Goal: Find specific page/section: Find specific page/section

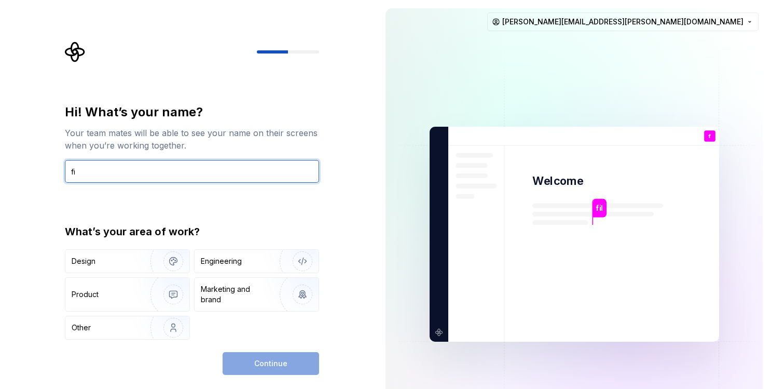
type input "f"
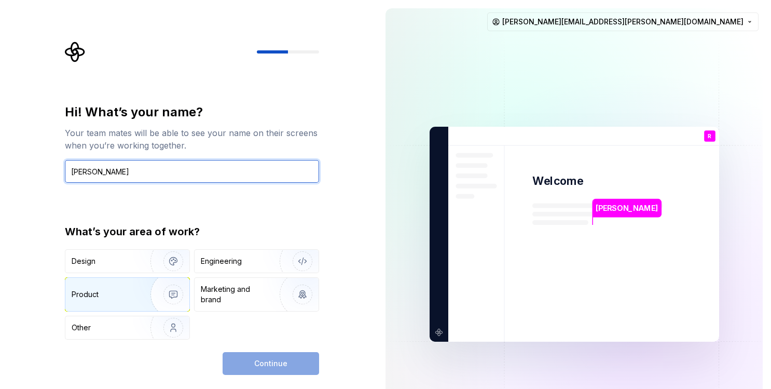
type input "Rachel"
click at [175, 292] on img "button" at bounding box center [166, 294] width 66 height 70
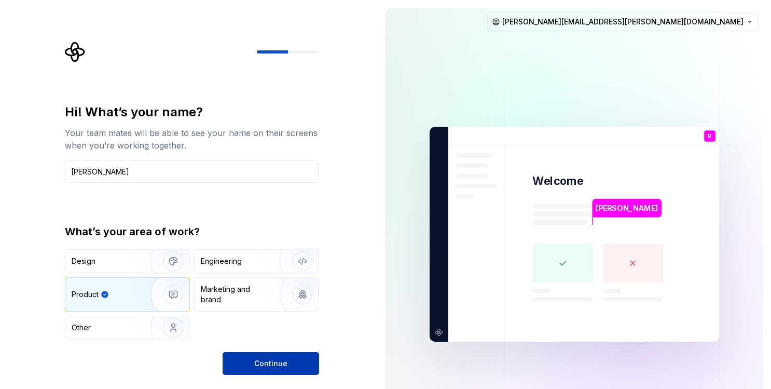
click at [253, 363] on button "Continue" at bounding box center [271, 363] width 97 height 23
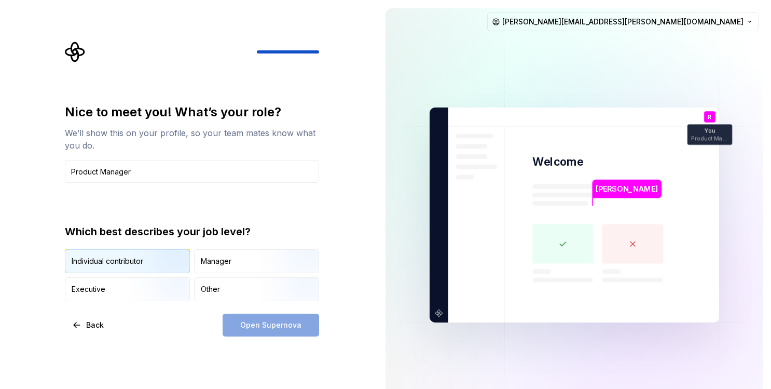
type input "Product Manager"
click at [142, 257] on img "button" at bounding box center [164, 274] width 66 height 70
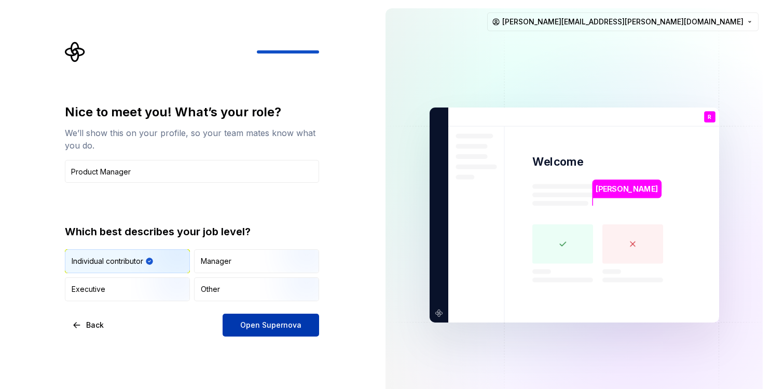
click at [263, 323] on span "Open Supernova" at bounding box center [270, 325] width 61 height 10
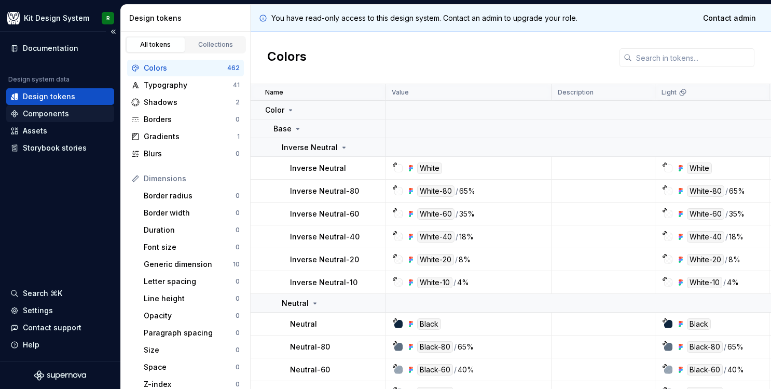
click at [43, 112] on div "Components" at bounding box center [46, 113] width 46 height 10
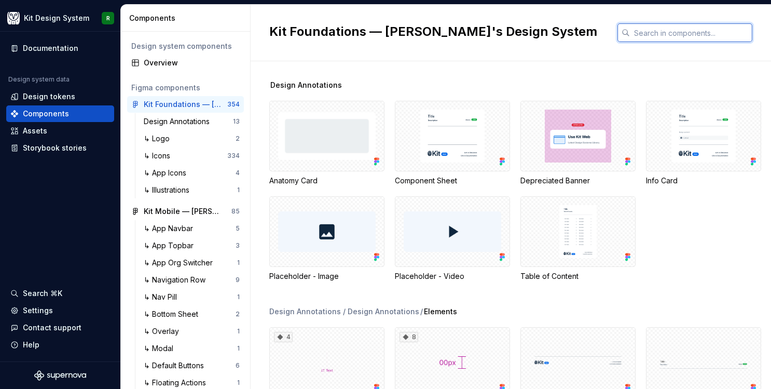
click at [678, 37] on input "text" at bounding box center [691, 32] width 122 height 19
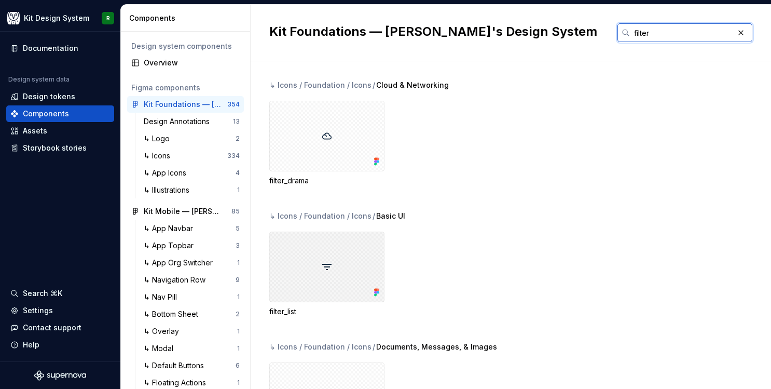
type input "filter"
click at [306, 254] on div at bounding box center [326, 266] width 115 height 71
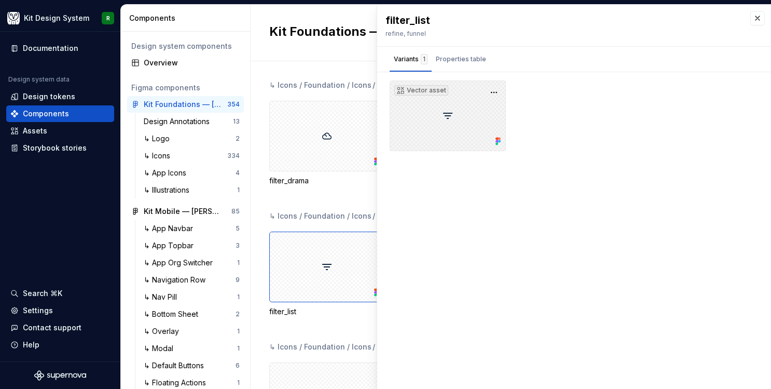
click at [445, 113] on div "Vector asset" at bounding box center [448, 115] width 116 height 71
click at [444, 113] on div "Vector asset" at bounding box center [448, 115] width 116 height 71
click at [463, 59] on div "Properties table" at bounding box center [461, 59] width 50 height 10
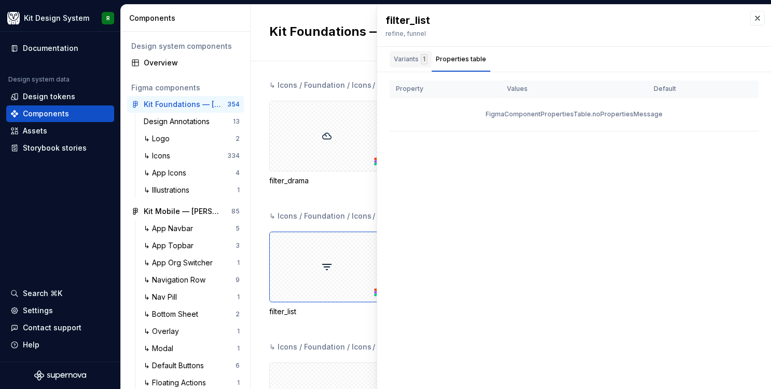
click at [405, 60] on div "Variants 1" at bounding box center [411, 59] width 34 height 10
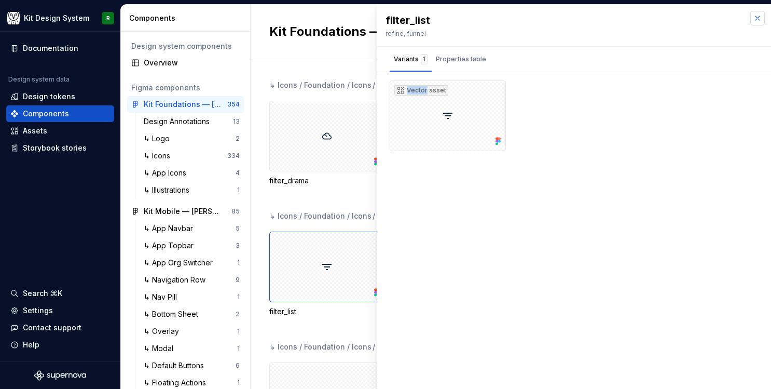
click at [761, 14] on button "button" at bounding box center [757, 18] width 15 height 15
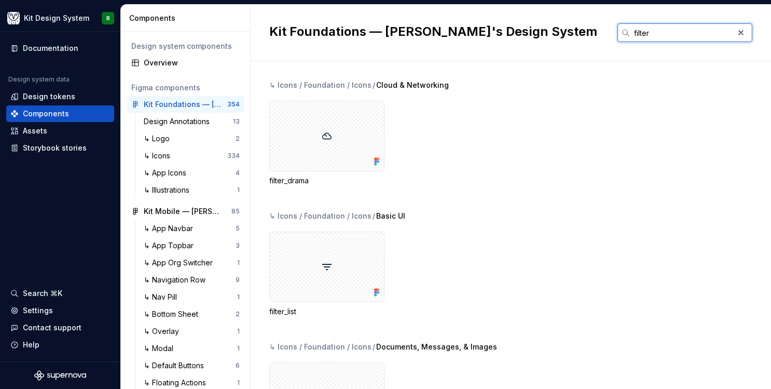
click at [691, 35] on input "filter" at bounding box center [682, 32] width 104 height 19
click at [320, 127] on div at bounding box center [326, 136] width 115 height 71
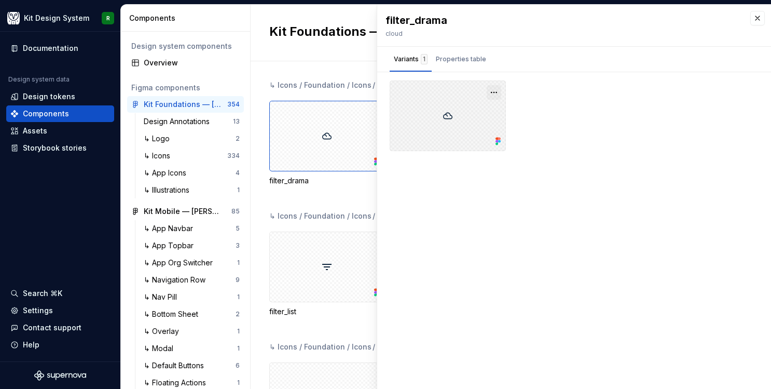
click at [495, 89] on button "button" at bounding box center [494, 92] width 15 height 15
click at [455, 116] on div "Open in Figma" at bounding box center [460, 122] width 67 height 31
click at [323, 202] on div "↳ Icons / Foundation / Icons / Cloud & Networking filter_drama" at bounding box center [520, 145] width 502 height 131
click at [756, 17] on button "button" at bounding box center [757, 18] width 15 height 15
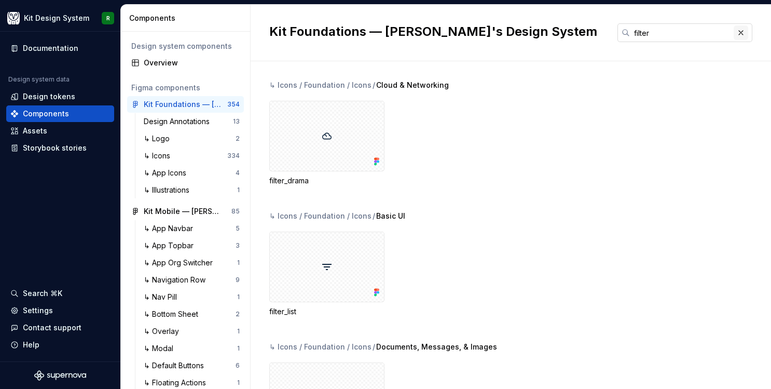
click at [743, 33] on button "button" at bounding box center [741, 32] width 15 height 15
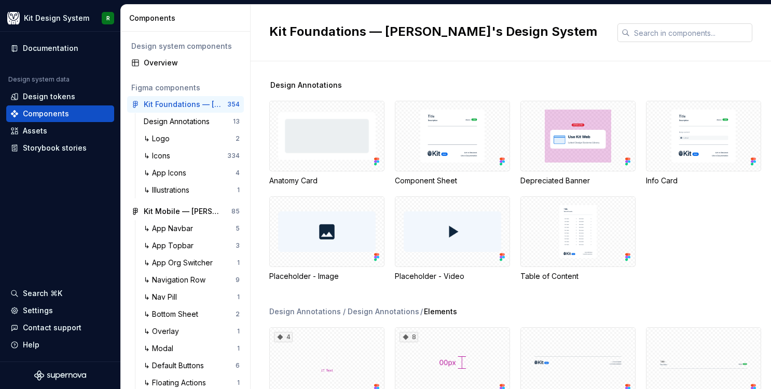
click at [731, 35] on input "text" at bounding box center [691, 32] width 122 height 19
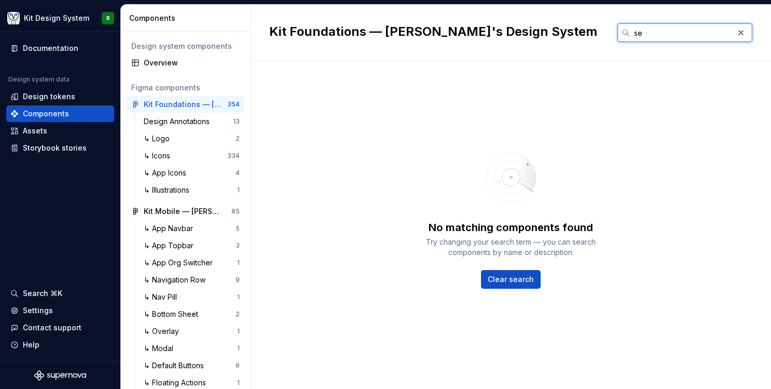
type input "s"
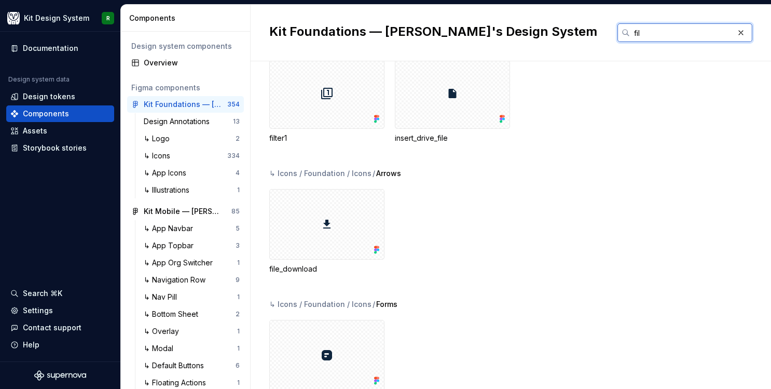
scroll to position [326, 0]
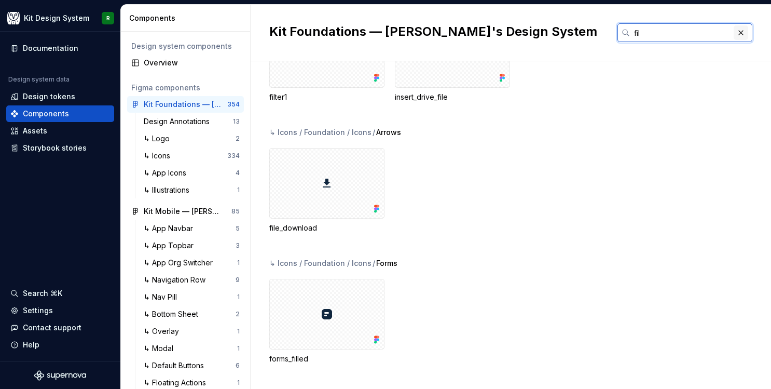
type input "fil"
click at [740, 31] on button "button" at bounding box center [741, 32] width 15 height 15
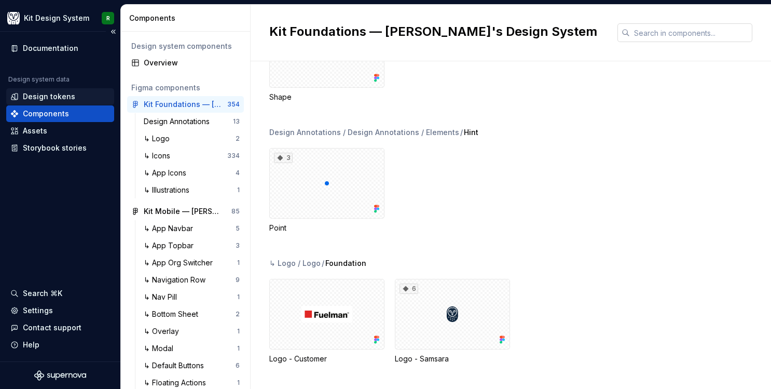
click at [21, 97] on div "Design tokens" at bounding box center [60, 96] width 100 height 10
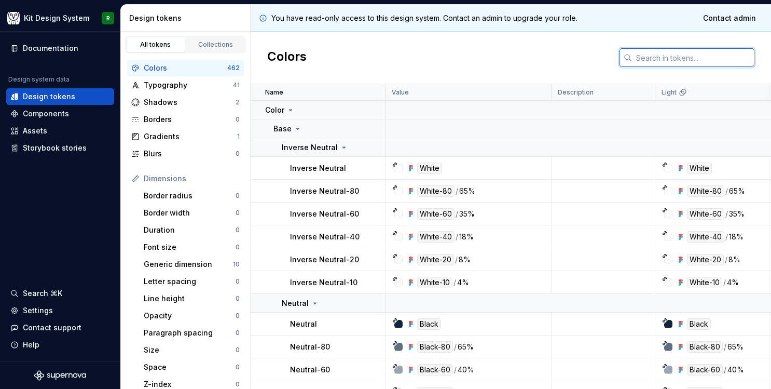
click at [652, 60] on input "text" at bounding box center [693, 57] width 122 height 19
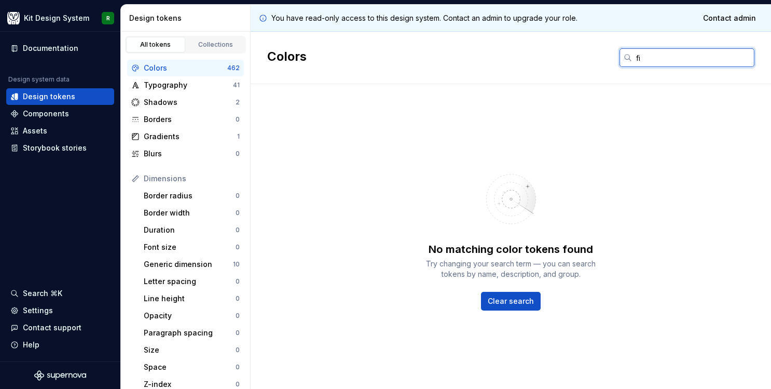
type input "f"
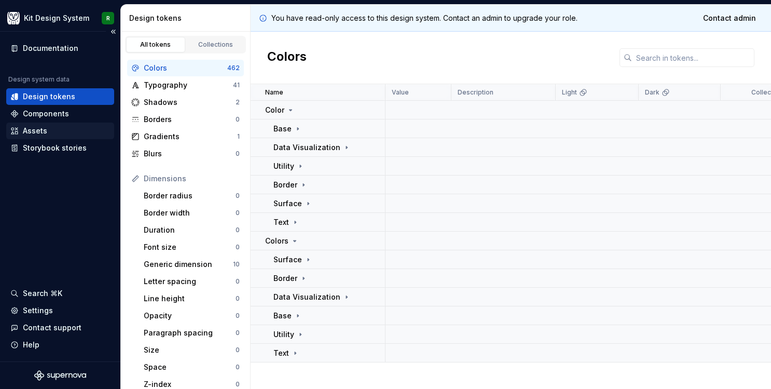
click at [37, 133] on div "Assets" at bounding box center [35, 131] width 24 height 10
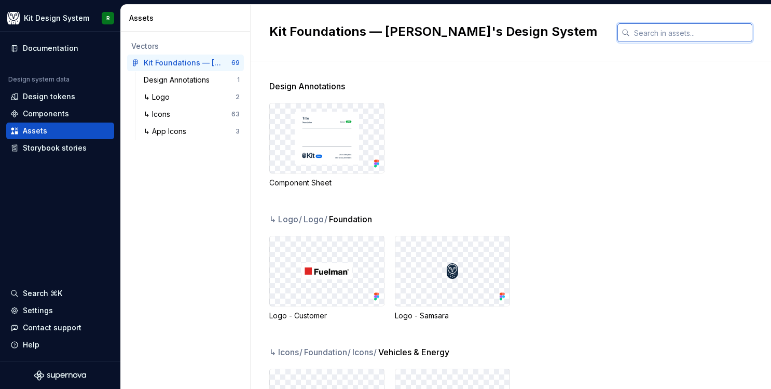
click at [650, 34] on input "text" at bounding box center [691, 32] width 122 height 19
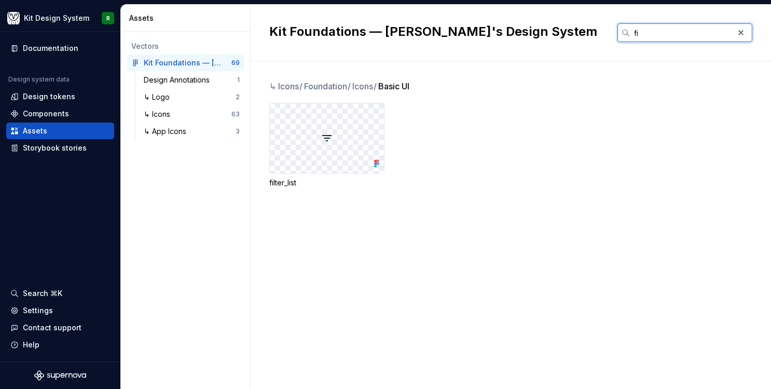
type input "f"
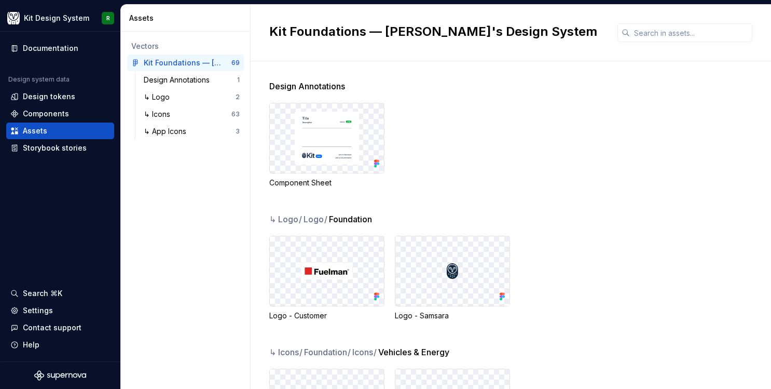
click at [161, 216] on div "Vectors Kit Foundations — Samsara's Design System 69 Design Annotations 1 ↳ Log…" at bounding box center [185, 210] width 129 height 357
